Goal: Task Accomplishment & Management: Use online tool/utility

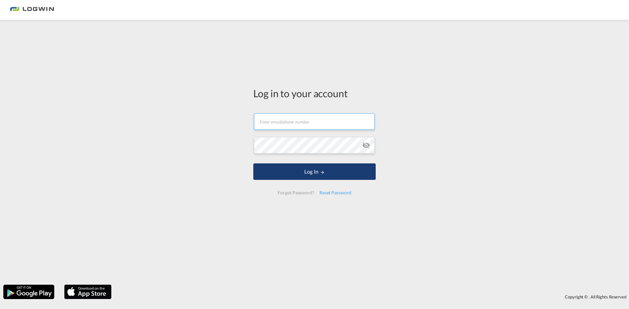
type input "[PERSON_NAME][EMAIL_ADDRESS][PERSON_NAME][DOMAIN_NAME]"
click at [330, 173] on button "Log In" at bounding box center [314, 171] width 122 height 16
